Goal: Navigation & Orientation: Find specific page/section

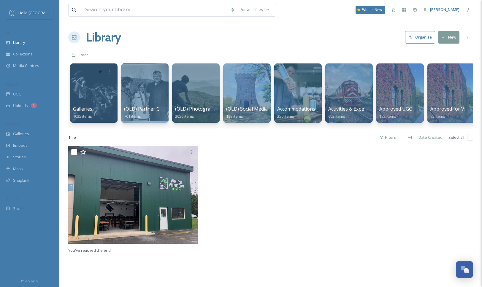
click at [256, 183] on div at bounding box center [270, 196] width 133 height 101
click at [254, 92] on div at bounding box center [247, 93] width 48 height 61
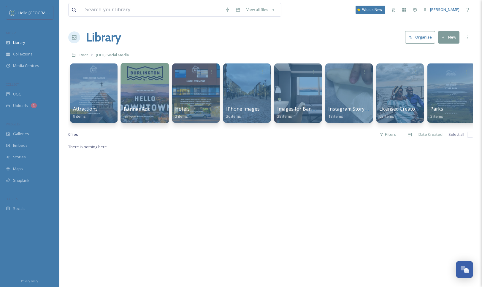
click at [153, 93] on div at bounding box center [145, 93] width 48 height 61
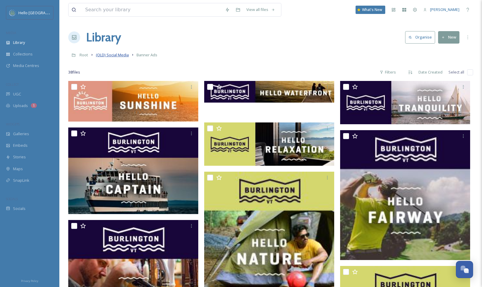
click at [125, 54] on span "(OLD) Social Media" at bounding box center [112, 54] width 33 height 5
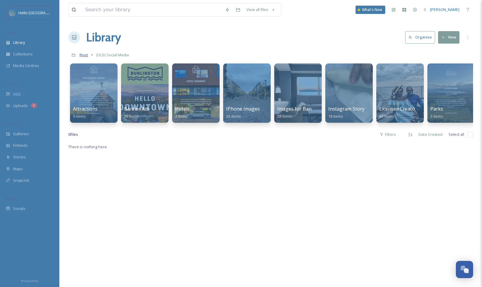
click at [84, 55] on span "Root" at bounding box center [84, 54] width 9 height 5
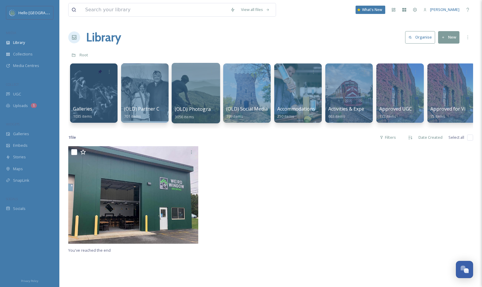
click at [181, 105] on div at bounding box center [196, 93] width 48 height 61
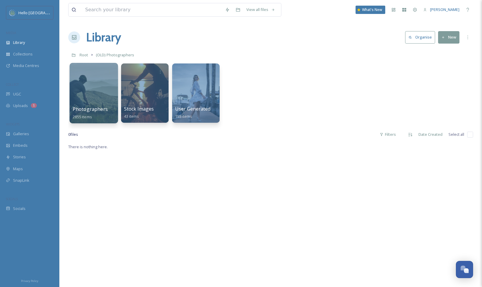
click at [104, 108] on span "Photographers" at bounding box center [90, 109] width 35 height 7
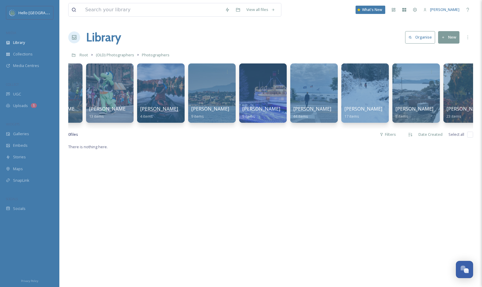
scroll to position [0, 522]
